Goal: Information Seeking & Learning: Check status

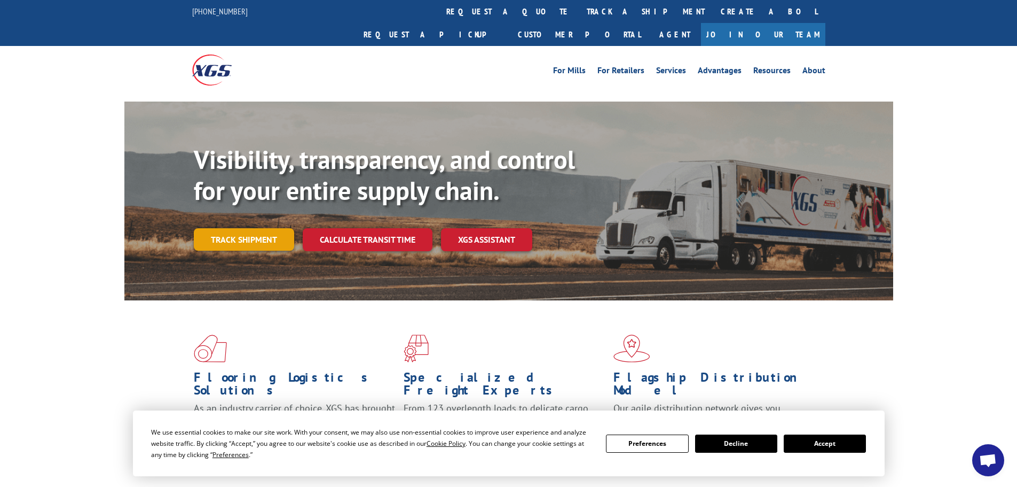
click at [232, 228] on link "Track shipment" at bounding box center [244, 239] width 100 height 22
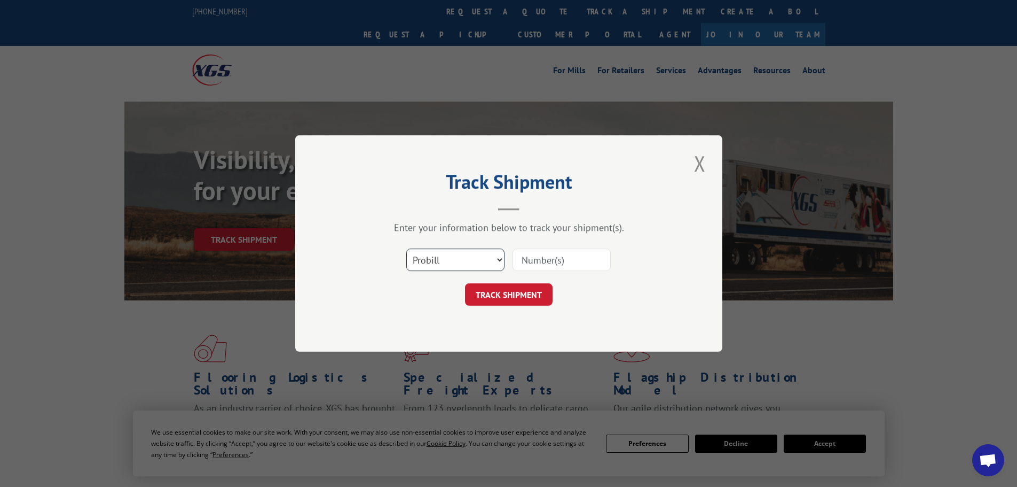
click at [501, 258] on select "Select category... Probill BOL PO" at bounding box center [455, 259] width 98 height 22
select select "po"
click at [406, 248] on select "Select category... Probill BOL PO" at bounding box center [455, 259] width 98 height 22
click at [523, 257] on input at bounding box center [562, 259] width 98 height 22
paste input "32534727"
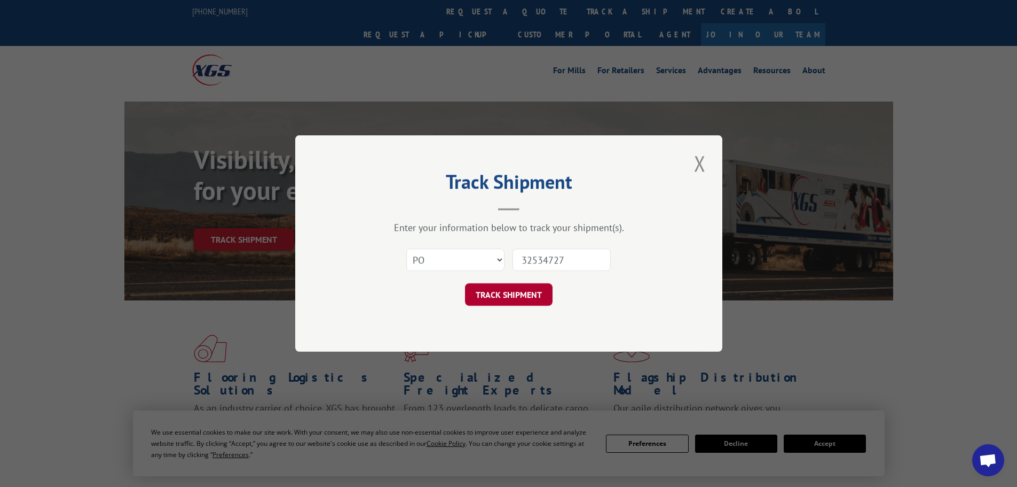
type input "32534727"
click at [506, 292] on button "TRACK SHIPMENT" at bounding box center [509, 294] width 88 height 22
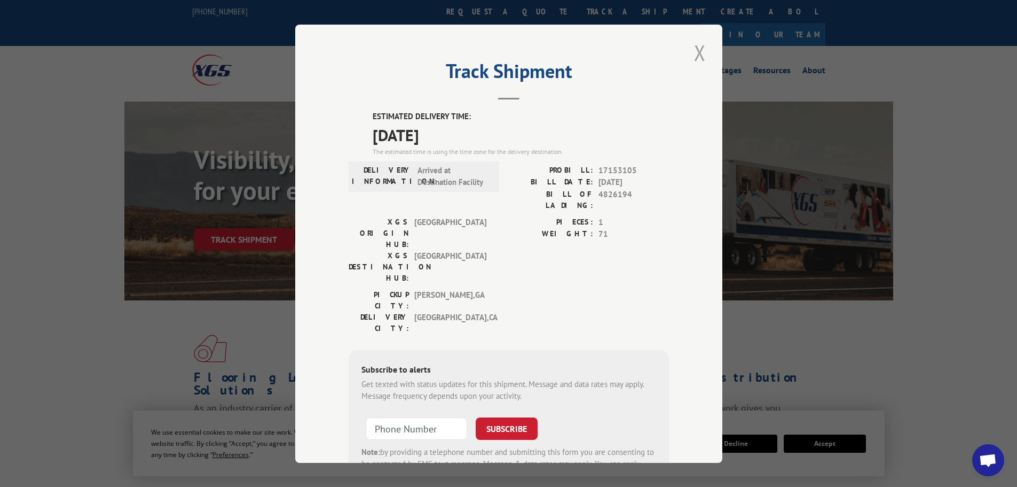
click at [695, 50] on button "Close modal" at bounding box center [700, 52] width 18 height 29
